Goal: Obtain resource: Obtain resource

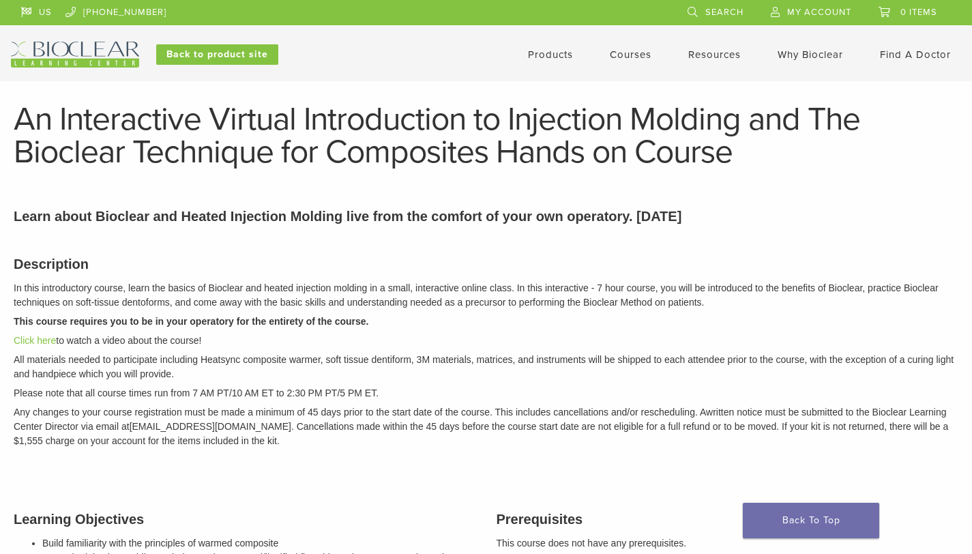
scroll to position [44, 0]
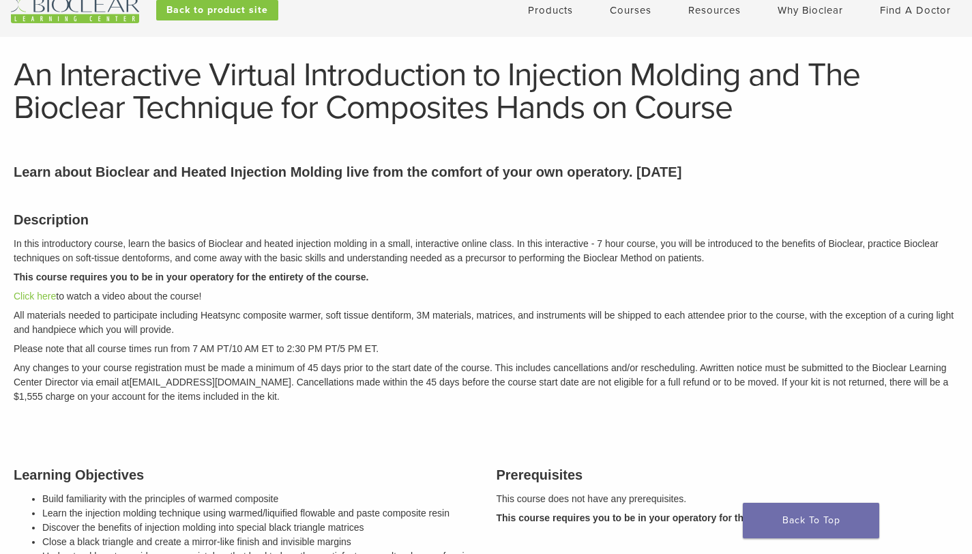
click at [569, 12] on link "Products" at bounding box center [550, 10] width 45 height 12
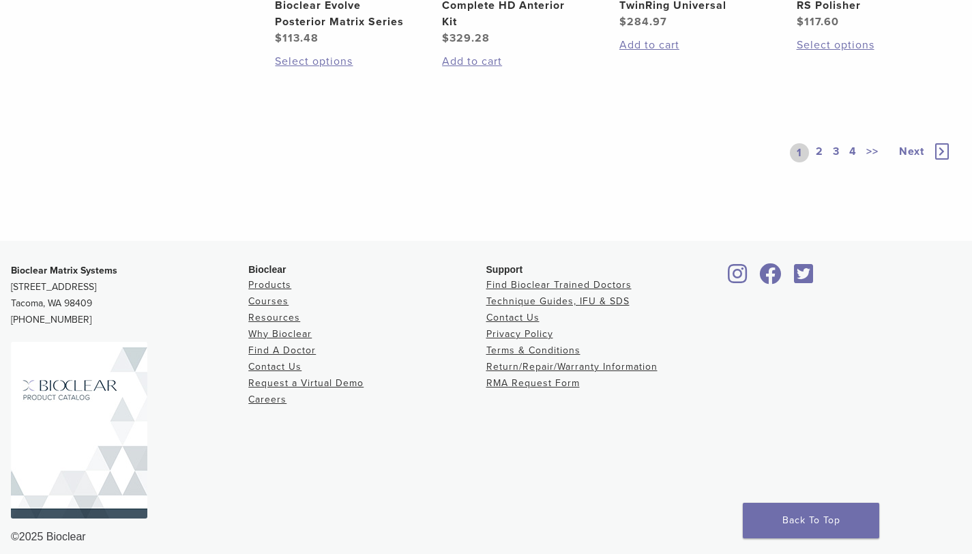
scroll to position [1278, 0]
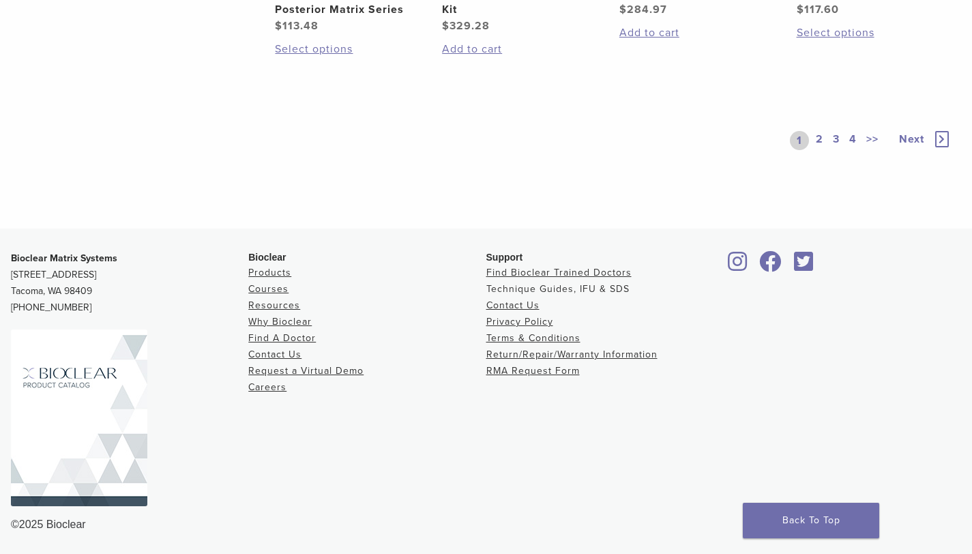
click at [594, 284] on link "Technique Guides, IFU & SDS" at bounding box center [557, 289] width 143 height 12
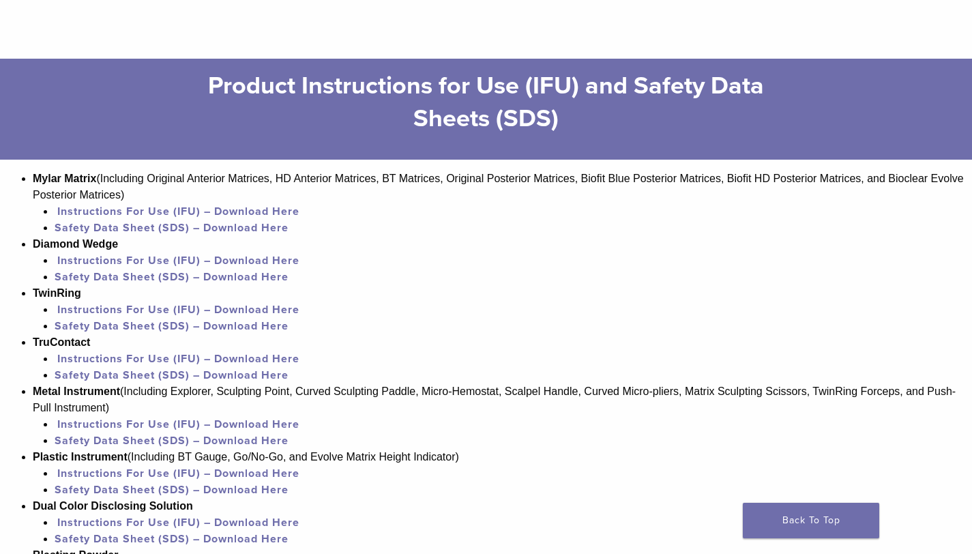
scroll to position [918, 0]
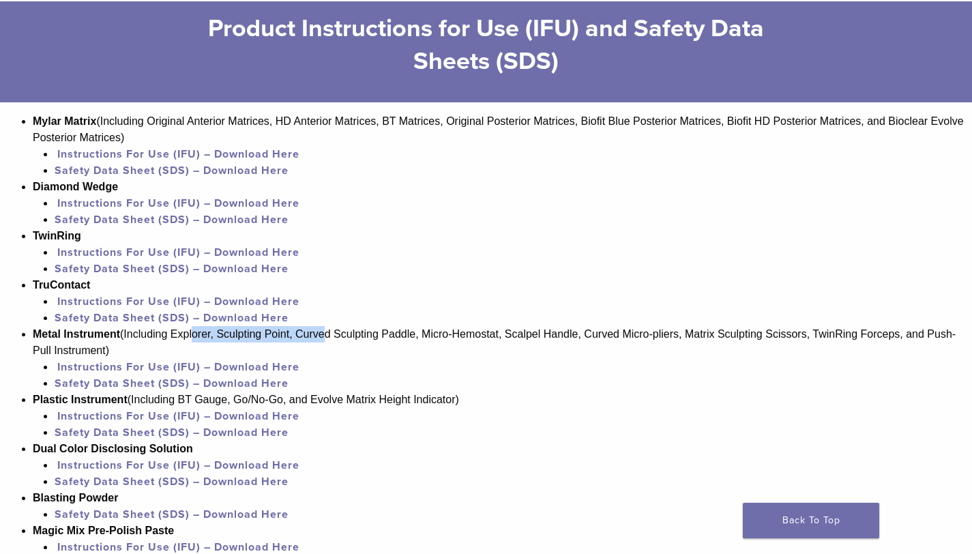
drag, startPoint x: 192, startPoint y: 337, endPoint x: 325, endPoint y: 340, distance: 133.1
click at [325, 340] on li "Metal Instrument (Including Explorer, Sculpting Point, Curved Sculpting Paddle,…" at bounding box center [502, 358] width 939 height 65
click at [341, 347] on li "Metal Instrument (Including Explorer, Sculpting Point, Curved Sculpting Paddle,…" at bounding box center [502, 358] width 939 height 65
drag, startPoint x: 190, startPoint y: 338, endPoint x: 325, endPoint y: 339, distance: 135.1
click at [323, 339] on li "Metal Instrument (Including Explorer, Sculpting Point, Curved Sculpting Paddle,…" at bounding box center [502, 358] width 939 height 65
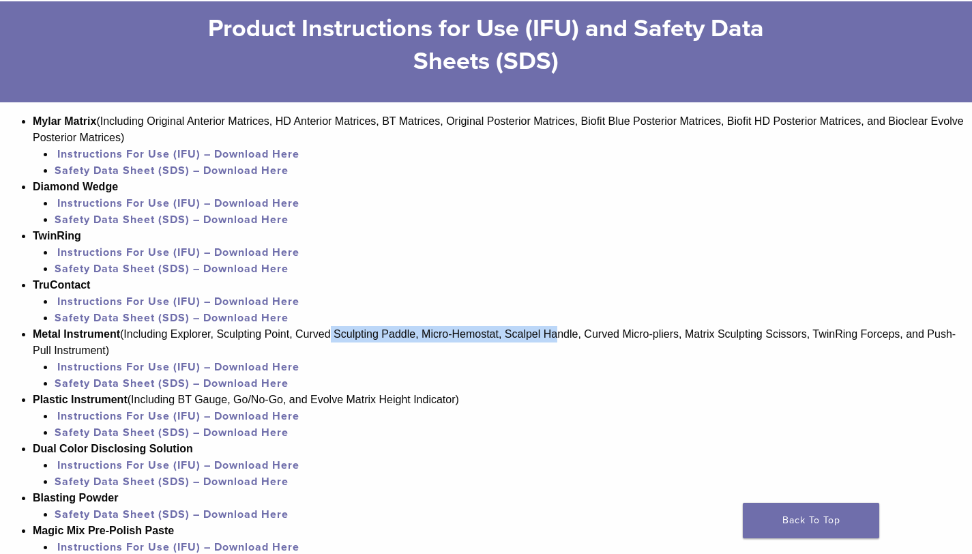
drag, startPoint x: 327, startPoint y: 339, endPoint x: 562, endPoint y: 343, distance: 234.7
click at [562, 343] on li "Metal Instrument (Including Explorer, Sculpting Point, Curved Sculpting Paddle,…" at bounding box center [502, 358] width 939 height 65
click at [191, 370] on link "Instructions For Use (IFU) – Download Here" at bounding box center [178, 367] width 242 height 14
